Goal: Task Accomplishment & Management: Complete application form

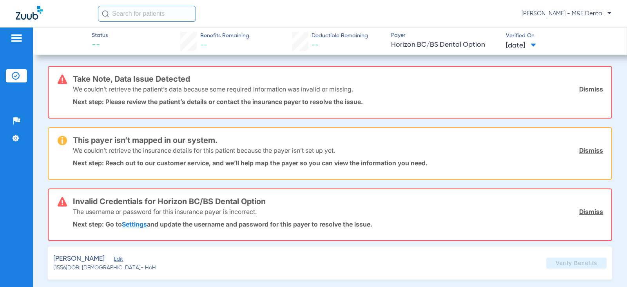
scroll to position [35, 0]
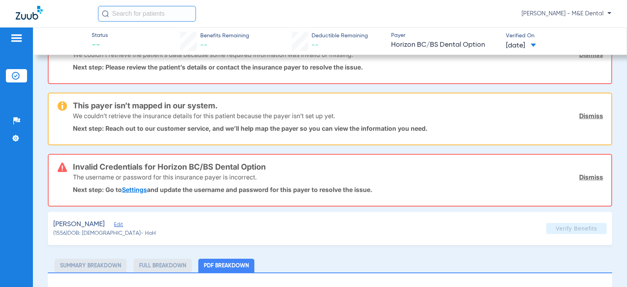
click at [131, 189] on link "Settings" at bounding box center [134, 189] width 25 height 8
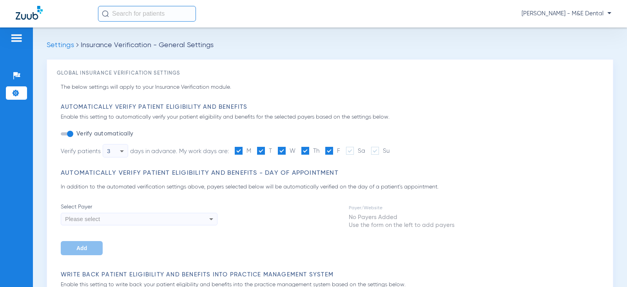
type input "1"
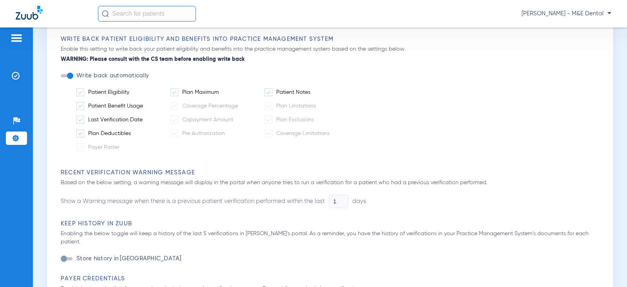
scroll to position [431, 0]
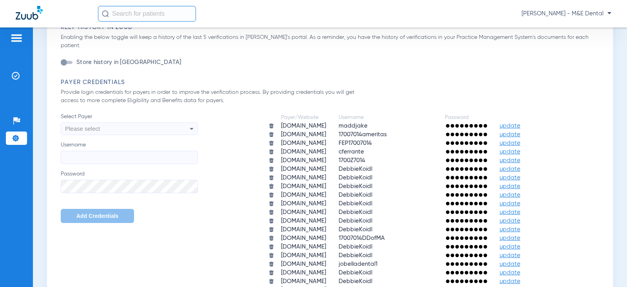
click at [521, 149] on span "update" at bounding box center [510, 152] width 21 height 6
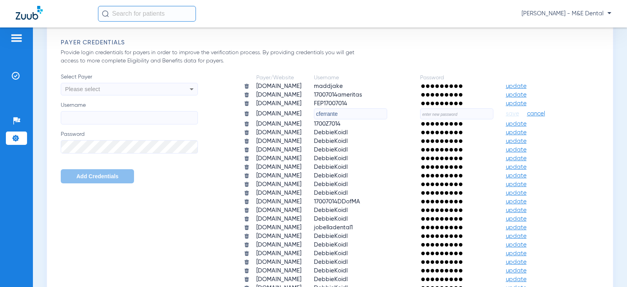
scroll to position [510, 0]
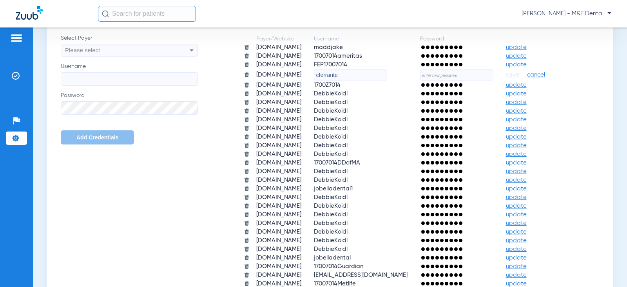
click at [420, 80] on input "text" at bounding box center [456, 74] width 73 height 11
paste input "MandEdental1!"
type input "MandEdental1!"
click at [506, 78] on span "save" at bounding box center [512, 74] width 13 height 7
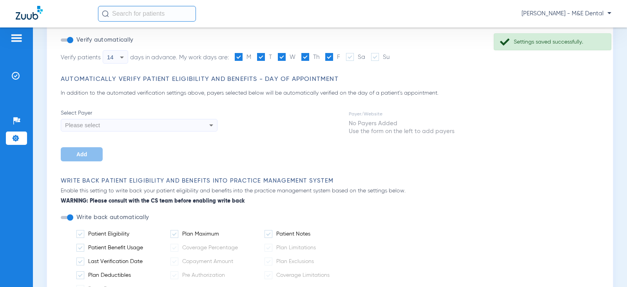
scroll to position [0, 0]
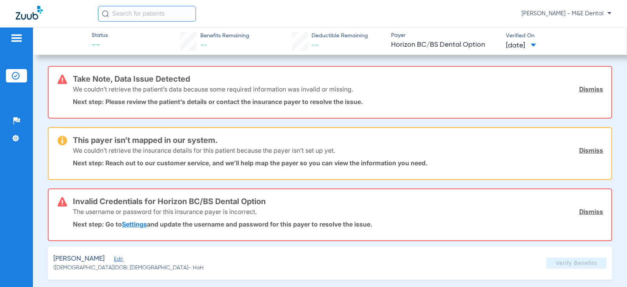
click at [580, 212] on link "Dismiss" at bounding box center [592, 211] width 24 height 8
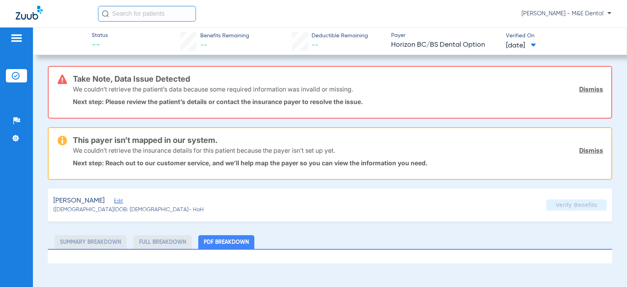
click at [597, 91] on link "Dismiss" at bounding box center [592, 89] width 24 height 8
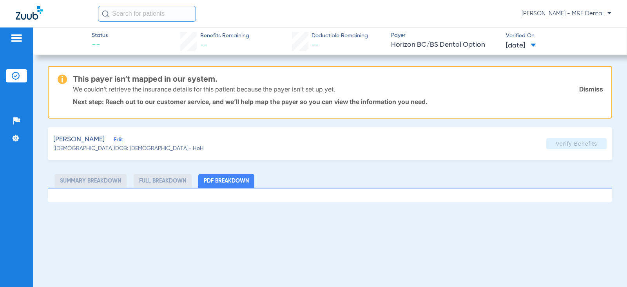
click at [16, 75] on img at bounding box center [16, 76] width 8 height 8
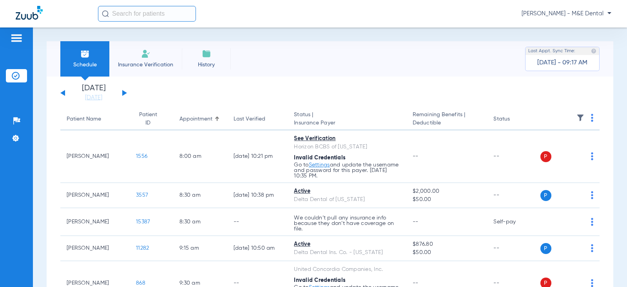
click at [144, 56] on img at bounding box center [145, 53] width 9 height 9
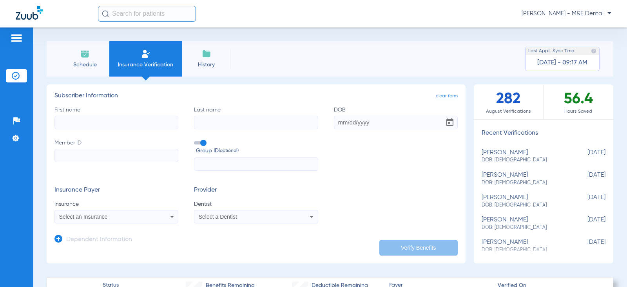
click at [107, 126] on input "First name" at bounding box center [117, 122] width 124 height 13
type input "[PERSON_NAME]"
click at [348, 125] on input "DOB" at bounding box center [396, 122] width 124 height 13
type input "[DATE]"
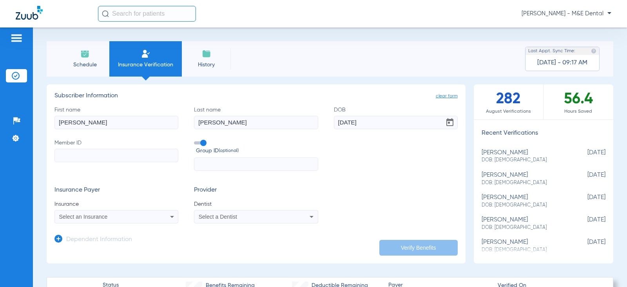
click at [146, 155] on input "Member ID" at bounding box center [117, 155] width 124 height 13
paste input "MandEdental1!"
type input "M"
paste input "3HZN24701350"
type input "3HZN24701350"
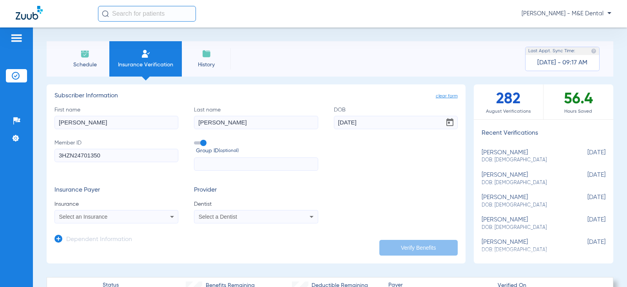
click at [202, 143] on span at bounding box center [200, 142] width 12 height 3
click at [196, 140] on input "Group ID (optional)" at bounding box center [196, 140] width 0 height 0
click at [153, 214] on div "Select an Insurance" at bounding box center [116, 216] width 123 height 9
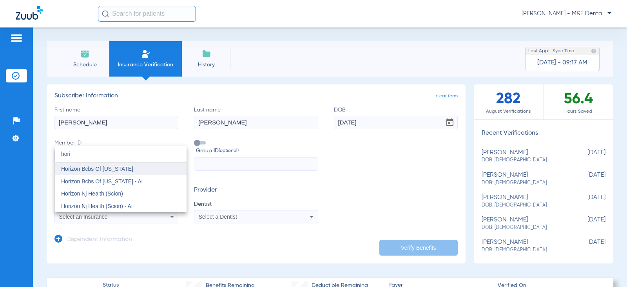
type input "hori"
click at [89, 174] on mat-option "Horizon Bcbs Of New Jersey" at bounding box center [121, 168] width 132 height 13
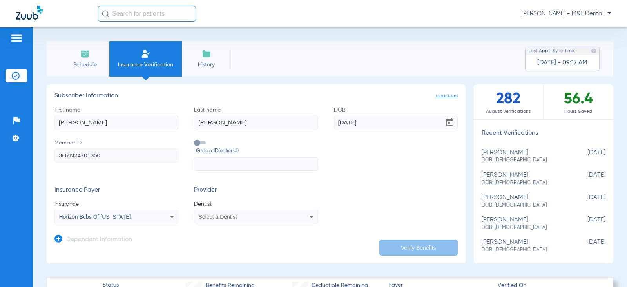
click at [230, 215] on span "Select a Dentist" at bounding box center [218, 216] width 38 height 6
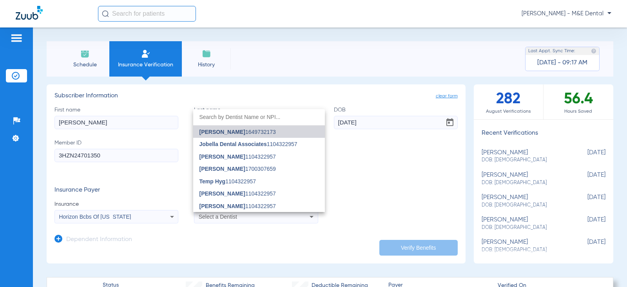
click at [232, 129] on span "Mark Eisenberger" at bounding box center [223, 132] width 46 height 6
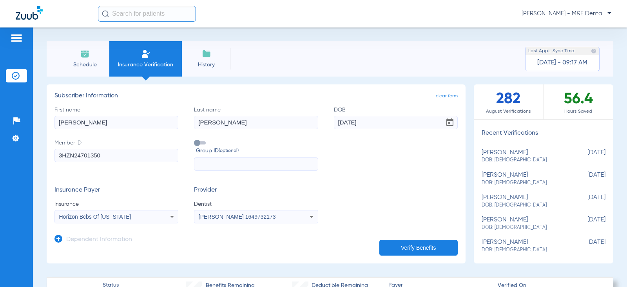
click at [424, 248] on button "Verify Benefits" at bounding box center [419, 248] width 78 height 16
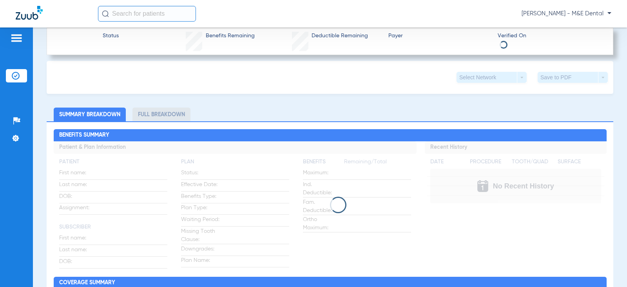
scroll to position [275, 0]
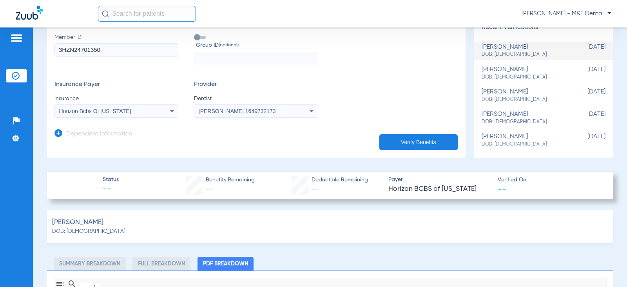
type input "0"
select select "page-width"
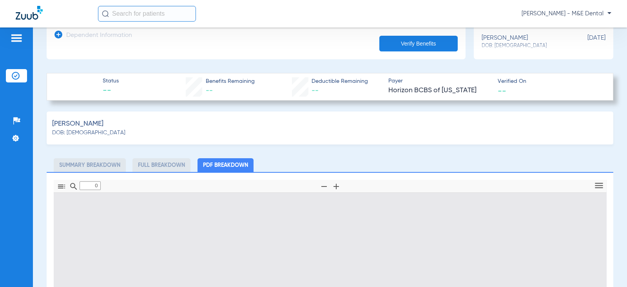
type input "1"
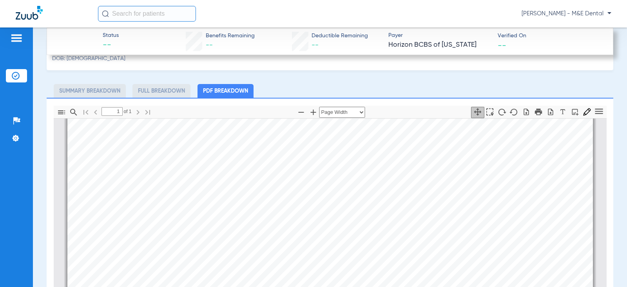
scroll to position [282, 0]
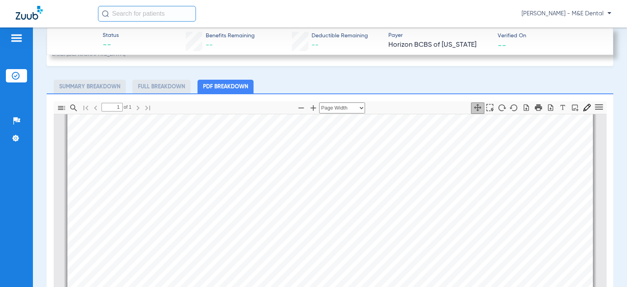
click at [325, 68] on div "Hoffman, Diane DOB: 03/18/1960 Summary Breakdown Full Breakdown PDF Breakdown T…" at bounding box center [330, 214] width 567 height 362
